Goal: Register for event/course

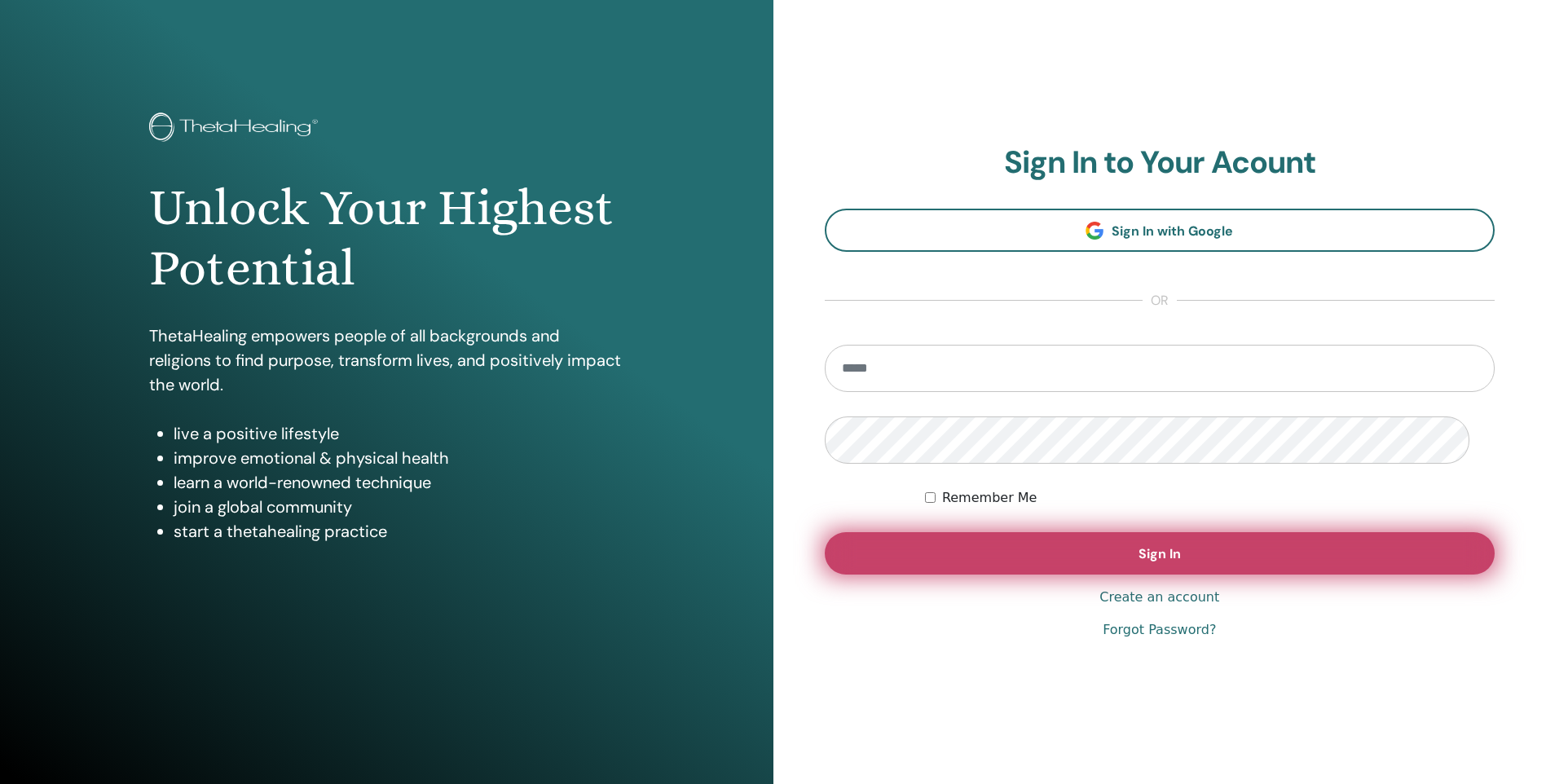
type input "**********"
click at [1094, 574] on button "Sign In" at bounding box center [1161, 553] width 671 height 43
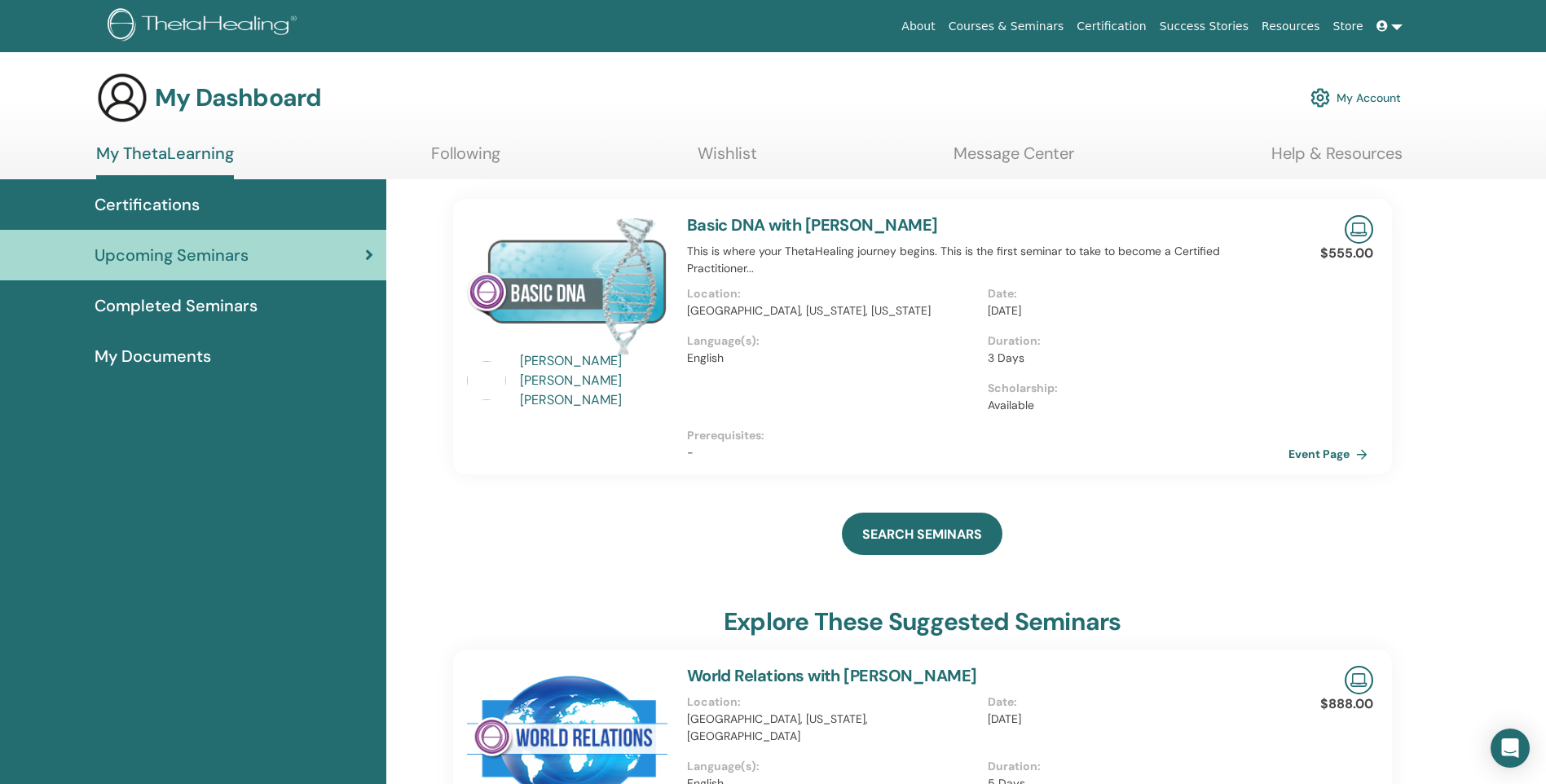
click at [600, 291] on img at bounding box center [567, 285] width 201 height 141
click at [1332, 466] on link "Event Page" at bounding box center [1334, 454] width 86 height 25
